Goal: Information Seeking & Learning: Learn about a topic

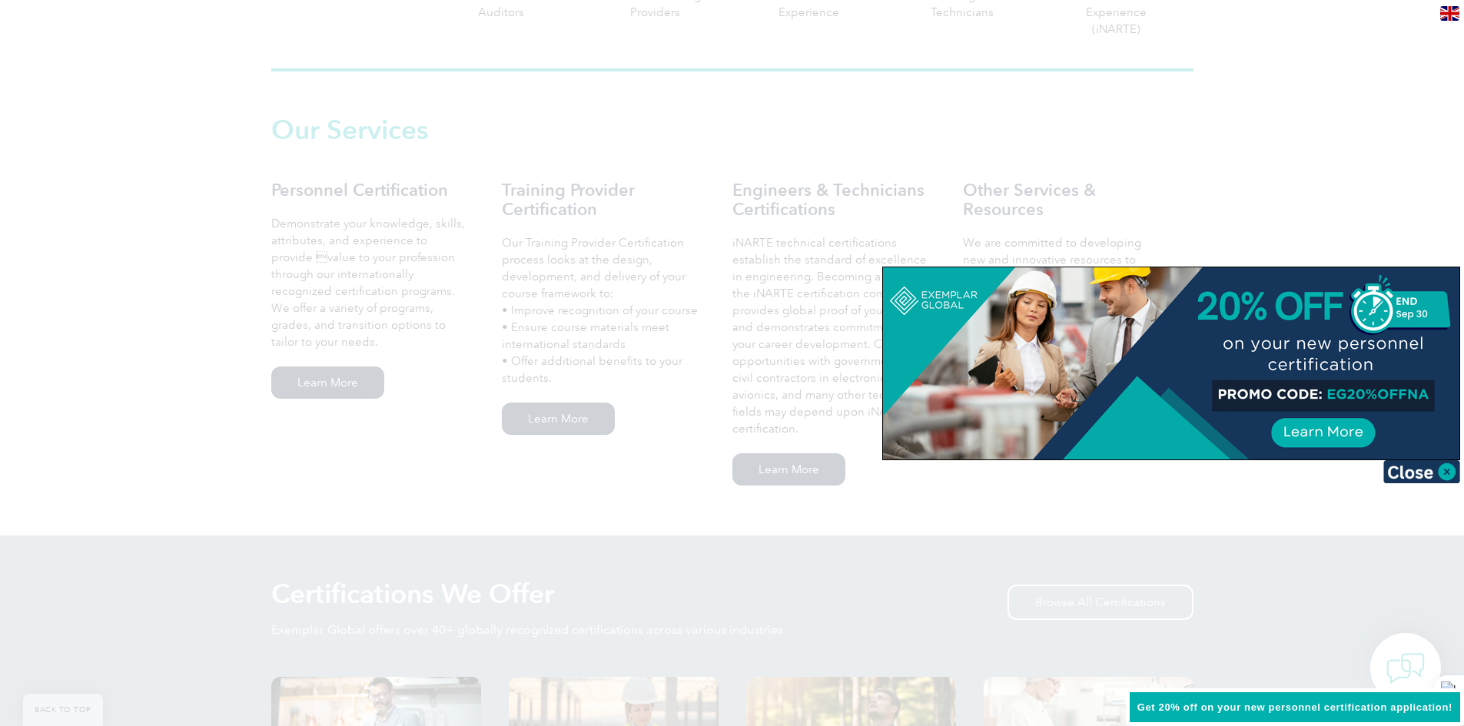
scroll to position [1460, 0]
click at [1261, 30] on div at bounding box center [732, 363] width 1464 height 726
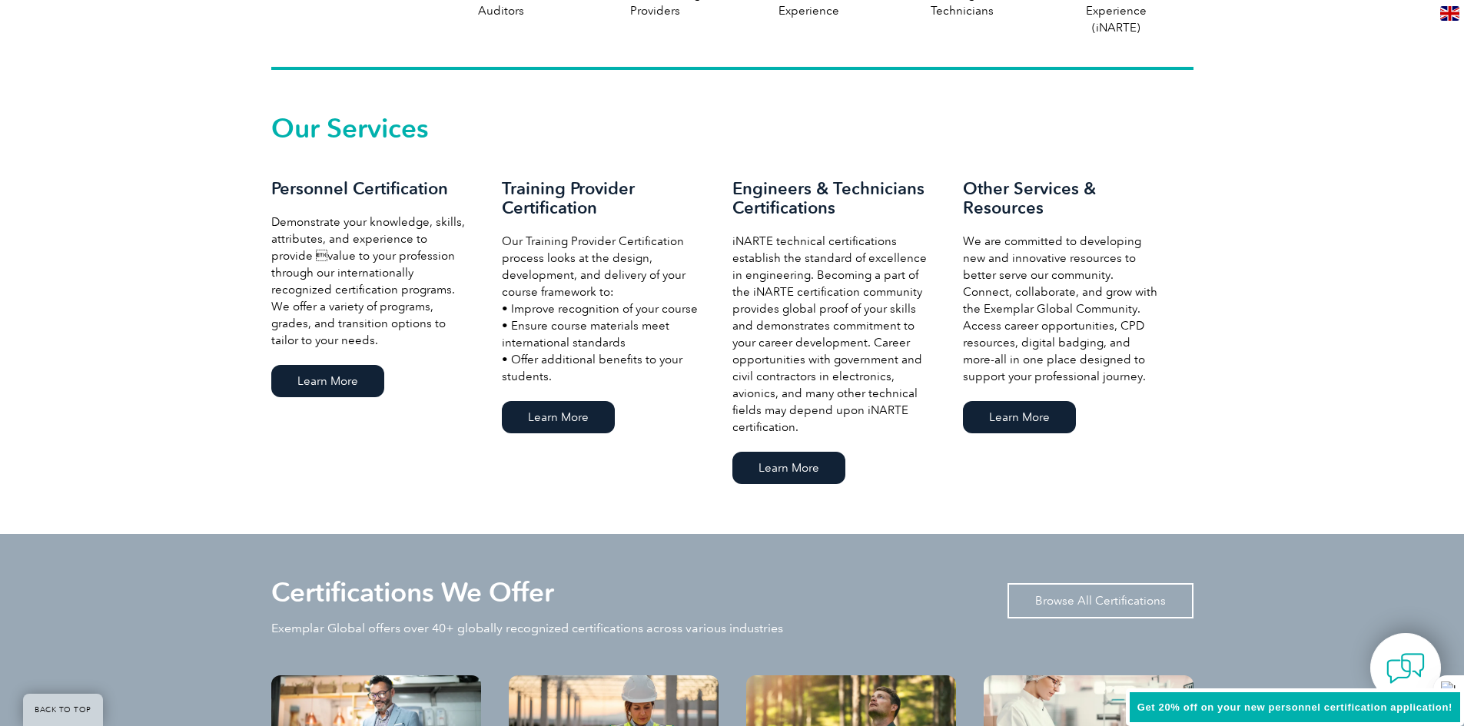
click at [1124, 583] on link "Browse All Certifications" at bounding box center [1101, 600] width 186 height 35
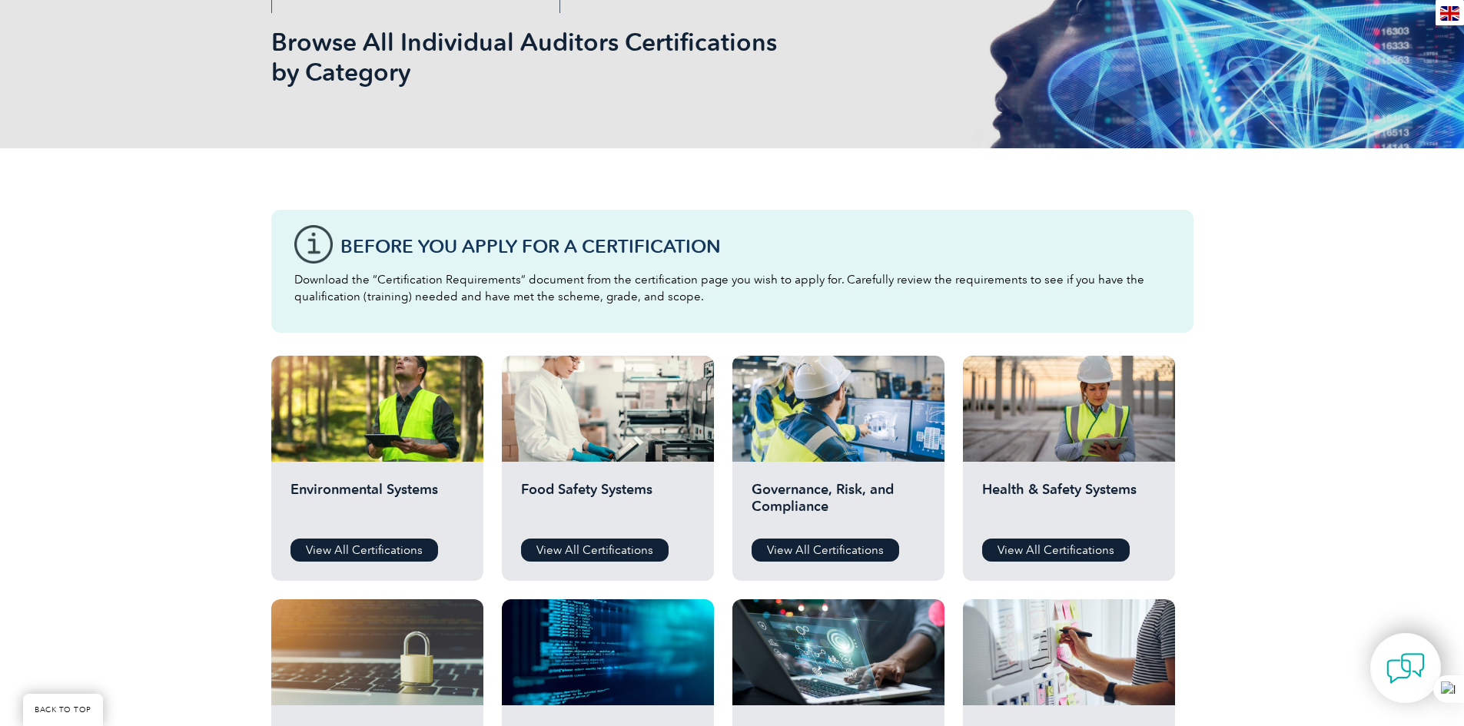
scroll to position [693, 0]
